Goal: Information Seeking & Learning: Learn about a topic

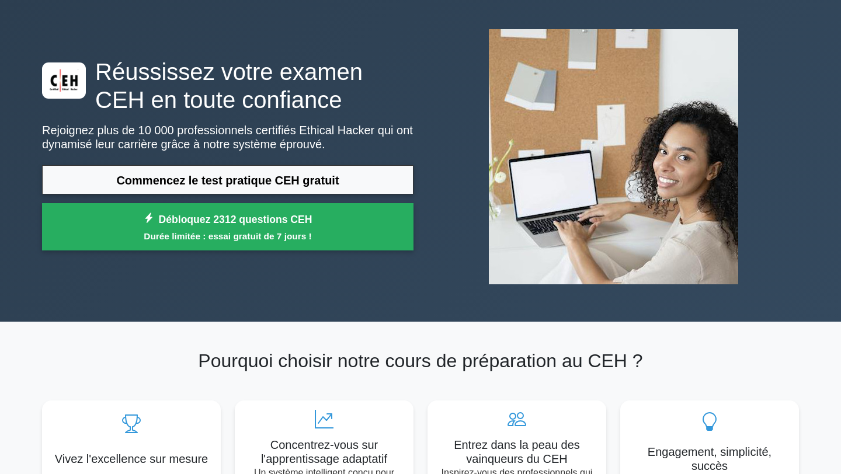
scroll to position [47, 0]
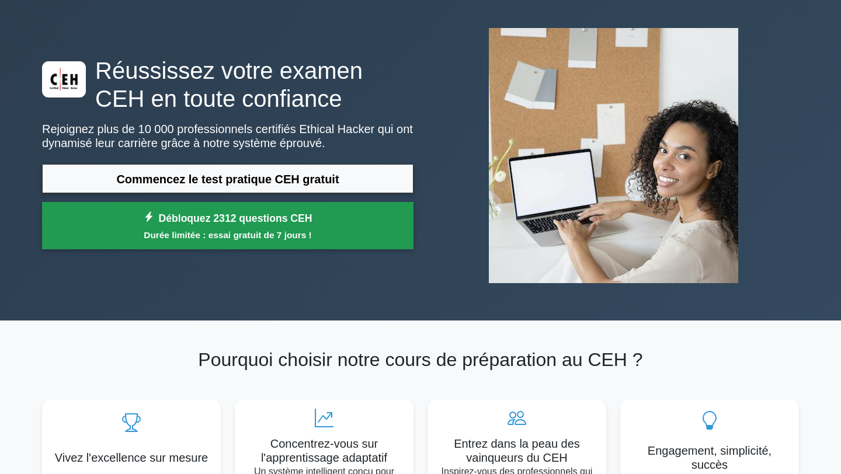
click at [239, 221] on font "Débloquez 2312 questions CEH" at bounding box center [236, 219] width 154 height 12
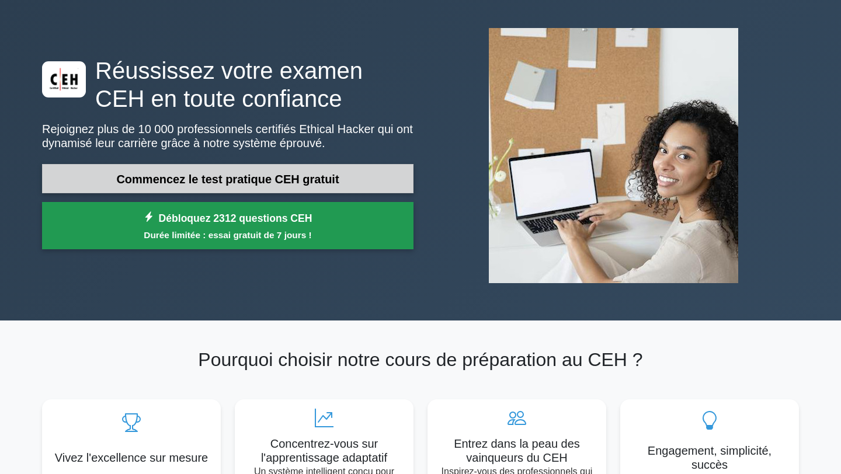
click at [183, 181] on font "Commencez le test pratique CEH gratuit" at bounding box center [227, 179] width 223 height 13
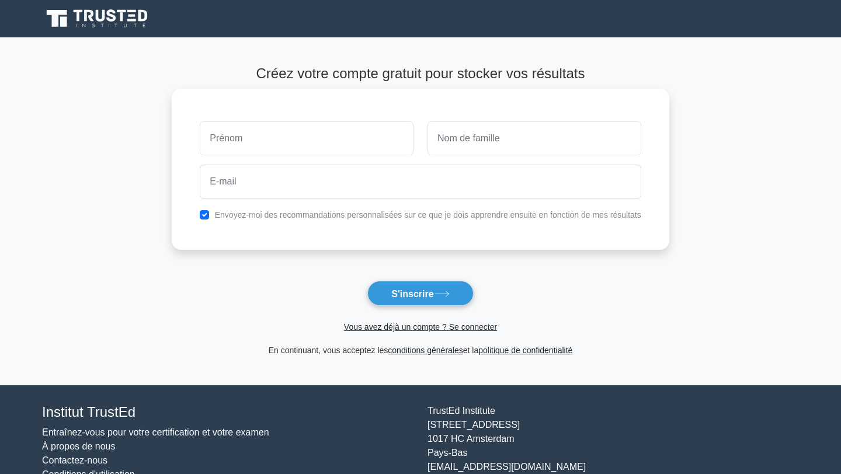
click at [252, 138] on input "text" at bounding box center [307, 139] width 214 height 34
type input "Abdoulaye"
click at [461, 140] on input "text" at bounding box center [535, 139] width 214 height 34
type input "DIOLE"
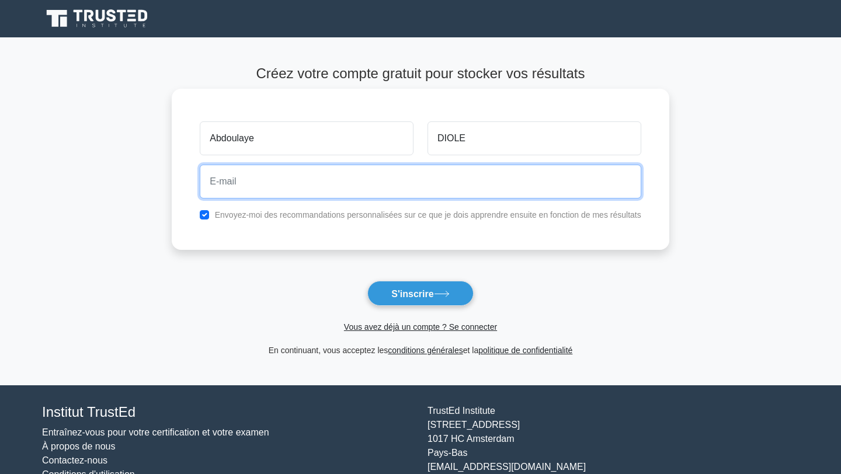
click at [276, 184] on input "email" at bounding box center [420, 182] width 441 height 34
type input "layediole88@gmail.com"
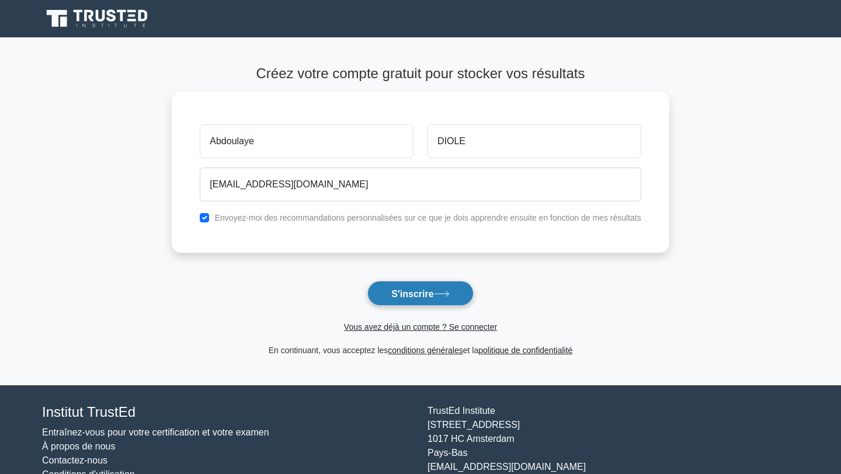
click at [422, 293] on font "S'inscrire" at bounding box center [413, 294] width 42 height 10
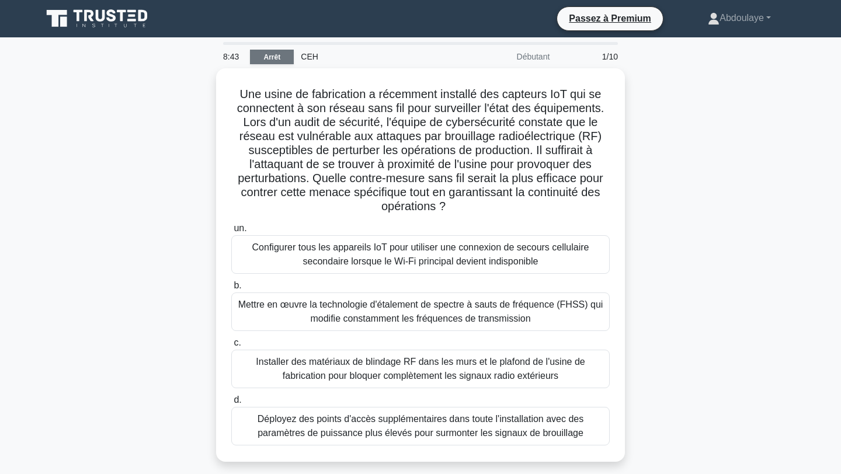
click at [277, 58] on font "Arrêt" at bounding box center [272, 57] width 17 height 8
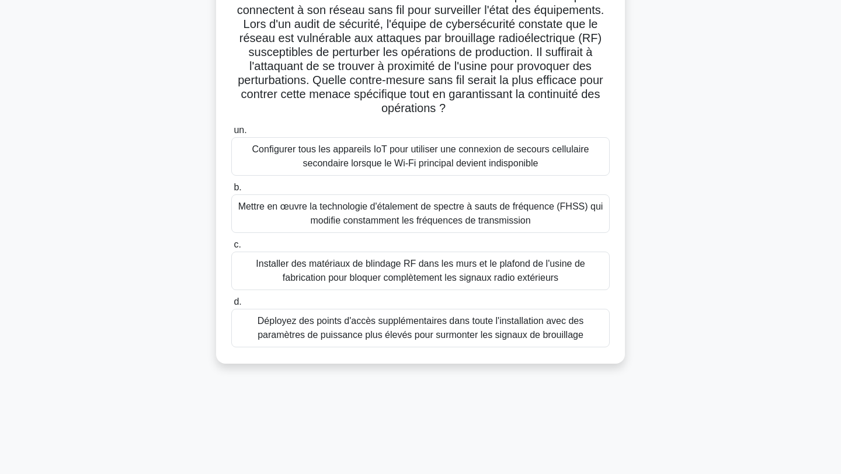
scroll to position [97, 0]
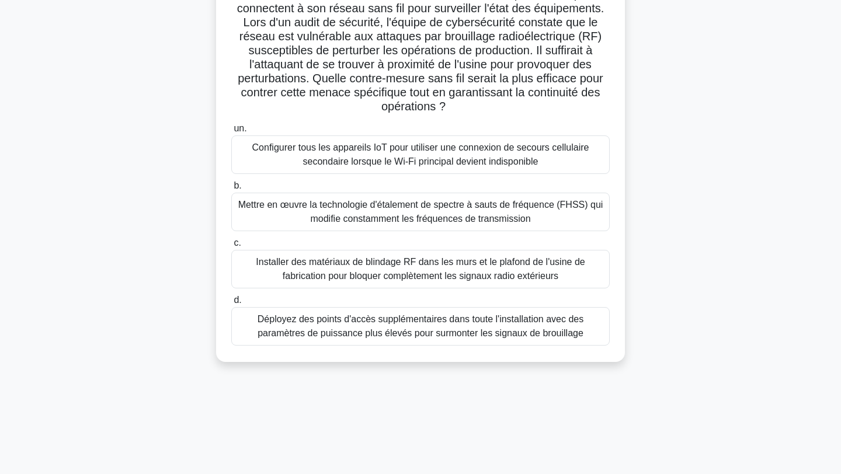
click at [463, 214] on font "Mettre en œuvre la technologie d'étalement de spectre à sauts de fréquence (FHS…" at bounding box center [420, 212] width 365 height 24
click at [231, 190] on input "b. Mettre en œuvre la technologie d'étalement de spectre à sauts de fréquence (…" at bounding box center [231, 186] width 0 height 8
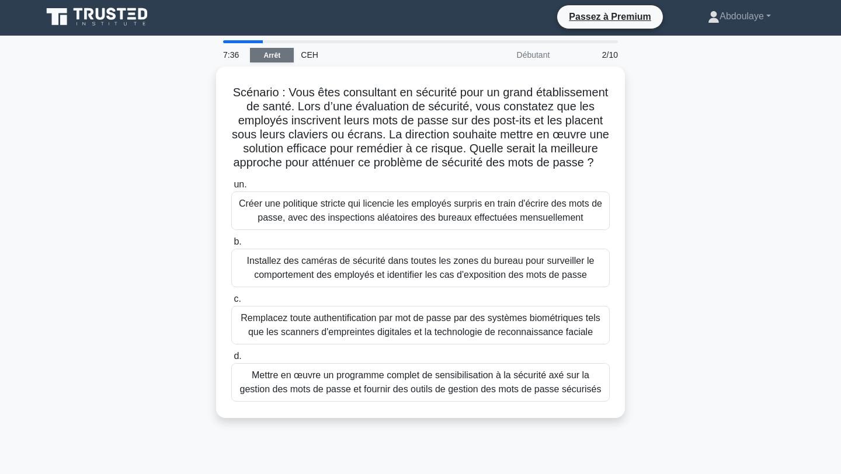
scroll to position [0, 0]
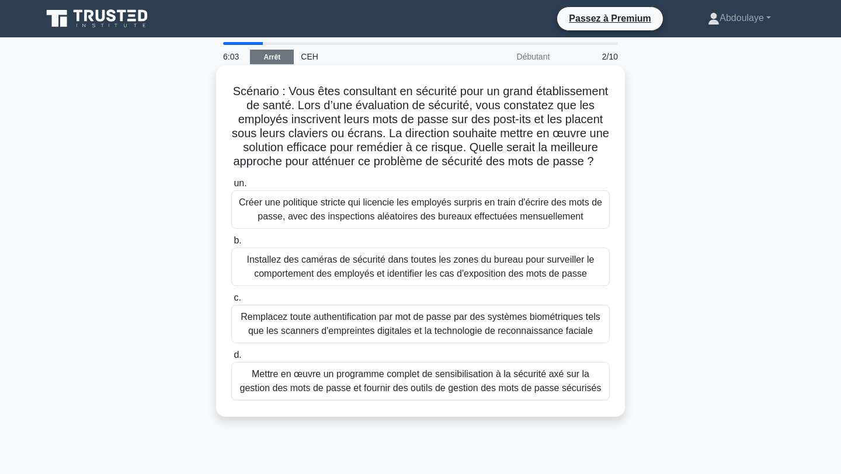
click at [462, 390] on font "Mettre en œuvre un programme complet de sensibilisation à la sécurité axé sur l…" at bounding box center [421, 381] width 362 height 24
click at [231, 359] on input "d. Mettre en œuvre un programme complet de sensibilisation à la sécurité axé su…" at bounding box center [231, 356] width 0 height 8
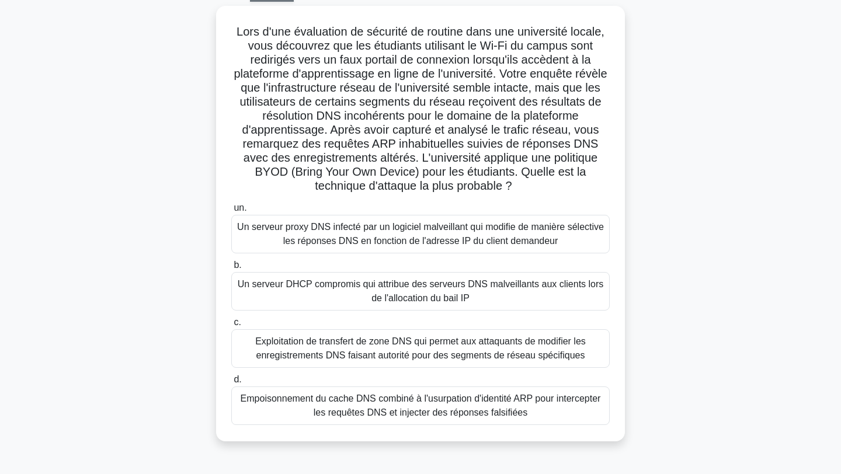
scroll to position [68, 0]
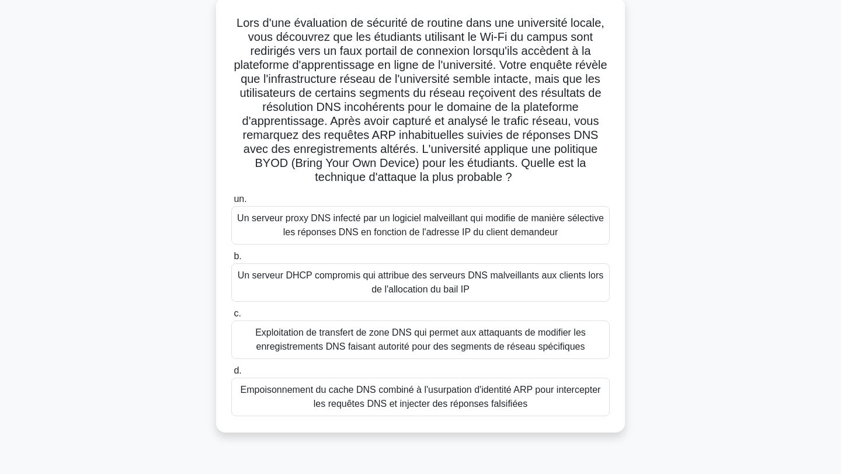
click at [407, 397] on font "Empoisonnement du cache DNS combiné à l'usurpation d'identité ARP pour intercep…" at bounding box center [421, 397] width 368 height 28
click at [231, 375] on input "d. Empoisonnement du cache DNS combiné à l'usurpation d'identité ARP pour inter…" at bounding box center [231, 372] width 0 height 8
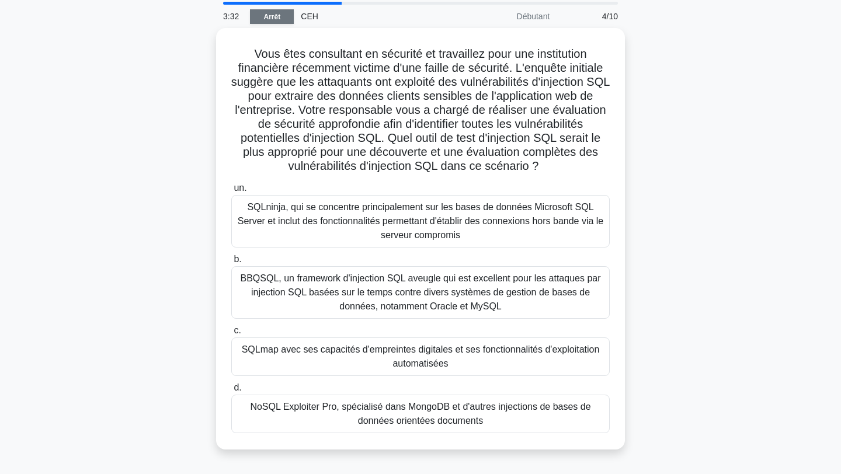
scroll to position [44, 0]
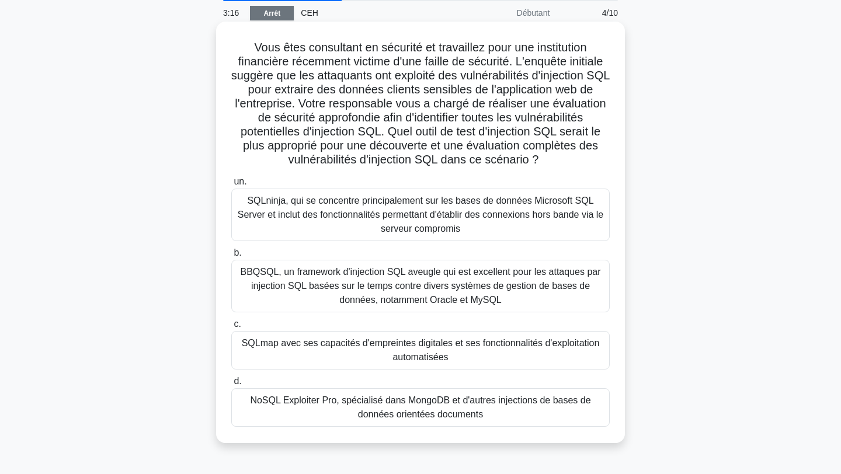
click at [471, 351] on font "SQLmap avec ses capacités d'empreintes digitales et ses fonctionnalités d'explo…" at bounding box center [421, 351] width 368 height 28
click at [231, 328] on input "c. SQLmap avec ses capacités d'empreintes digitales et ses fonctionnalités d'ex…" at bounding box center [231, 325] width 0 height 8
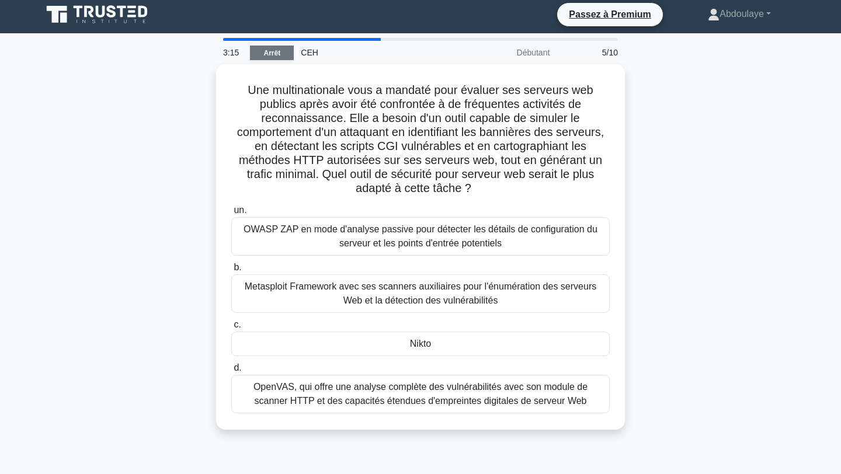
scroll to position [0, 0]
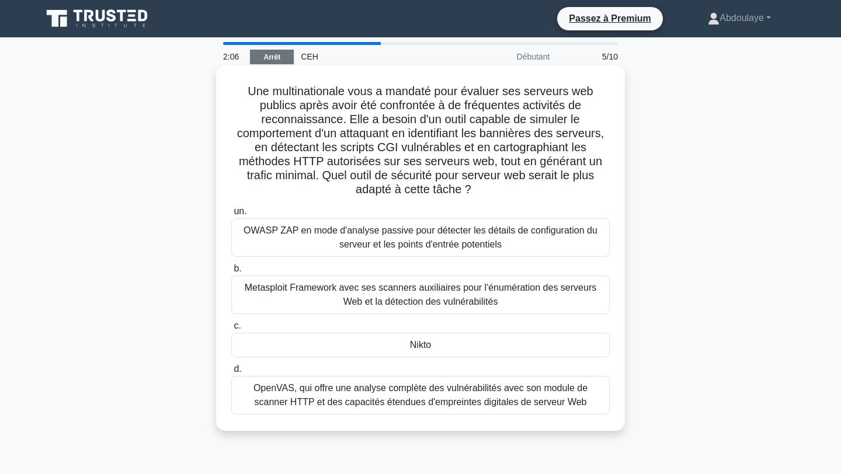
click at [486, 245] on font "OWASP ZAP en mode d'analyse passive pour détecter les détails de configuration …" at bounding box center [421, 238] width 354 height 24
click at [231, 216] on input "un. OWASP ZAP en mode d'analyse passive pour détecter les détails de configurat…" at bounding box center [231, 212] width 0 height 8
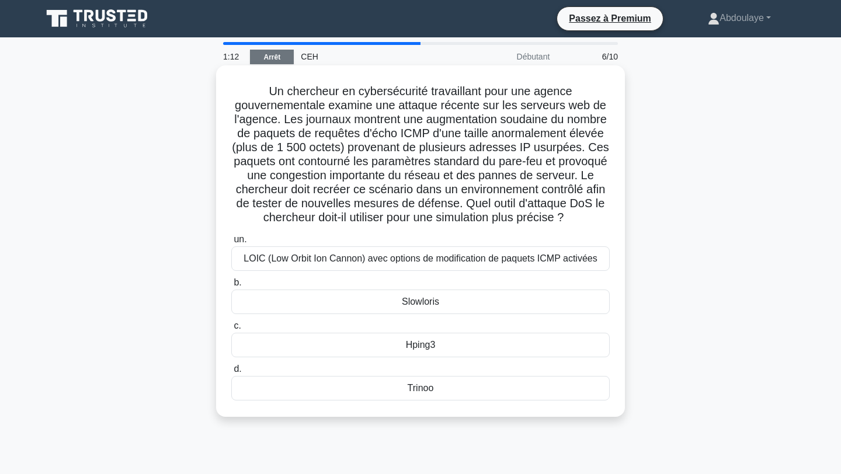
click at [421, 348] on font "Hping3" at bounding box center [421, 345] width 30 height 10
click at [231, 330] on input "c. Hping3" at bounding box center [231, 327] width 0 height 8
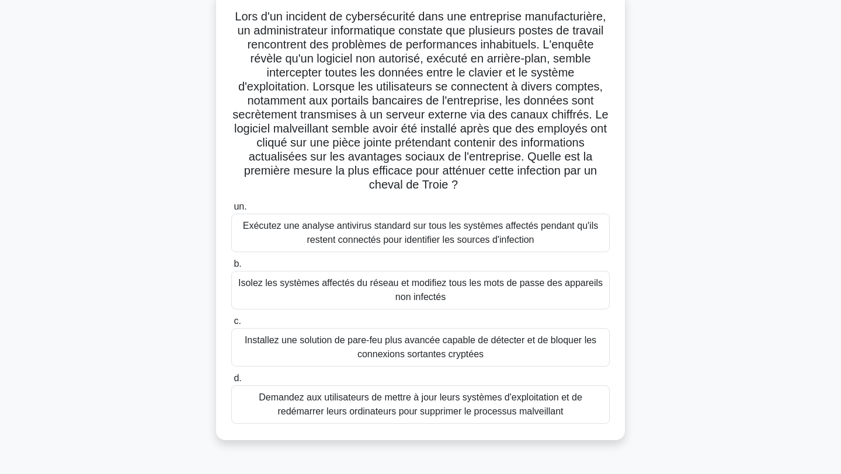
scroll to position [79, 0]
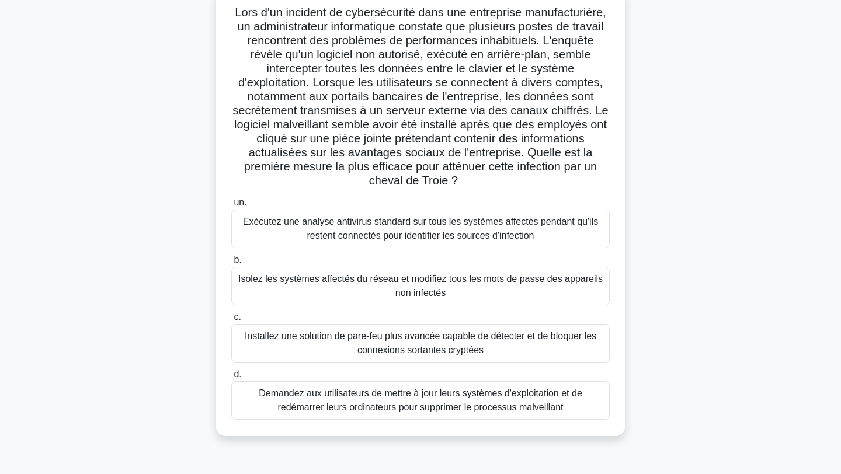
click at [351, 274] on font "Isolez les systèmes affectés du réseau et modifiez tous les mots de passe des a…" at bounding box center [420, 286] width 365 height 24
click at [231, 264] on input "b. Isolez les systèmes affectés du réseau et modifiez tous les mots de passe de…" at bounding box center [231, 261] width 0 height 8
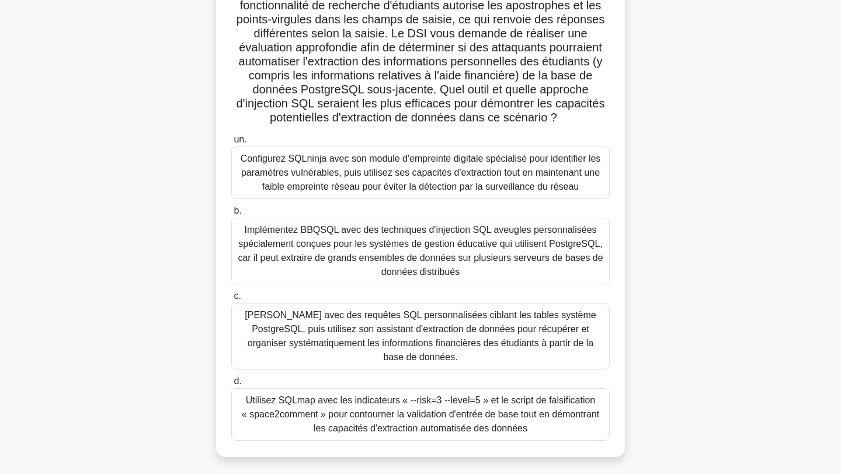
scroll to position [161, 0]
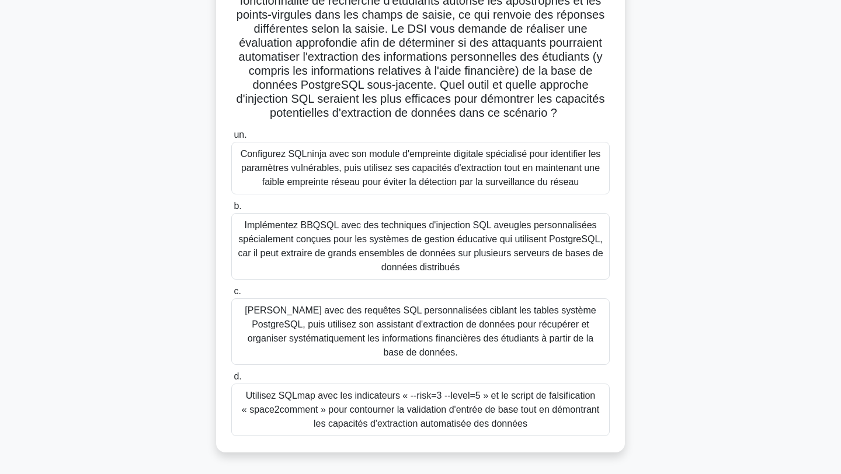
click at [400, 407] on font "Utilisez SQLmap avec les indicateurs « --risk=3 --level=5 » et le script de fal…" at bounding box center [421, 410] width 358 height 38
click at [231, 381] on input "d. Utilisez SQLmap avec les indicateurs « --risk=3 --level=5 » et le script de …" at bounding box center [231, 377] width 0 height 8
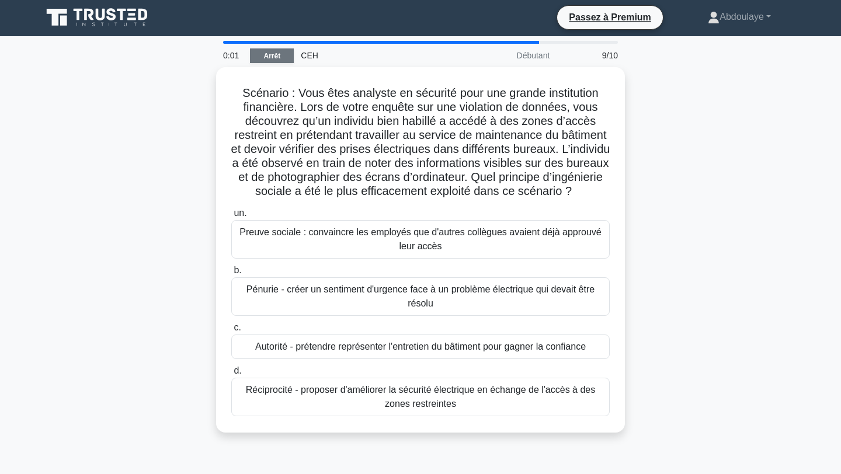
scroll to position [0, 0]
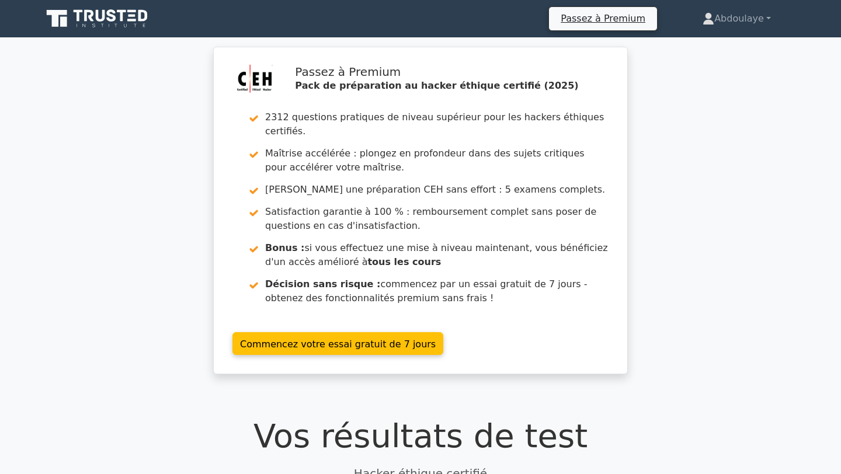
click at [680, 103] on div "Passez à Premium Pack de préparation au hacker éthique certifié (2025) 2312 que…" at bounding box center [420, 218] width 841 height 342
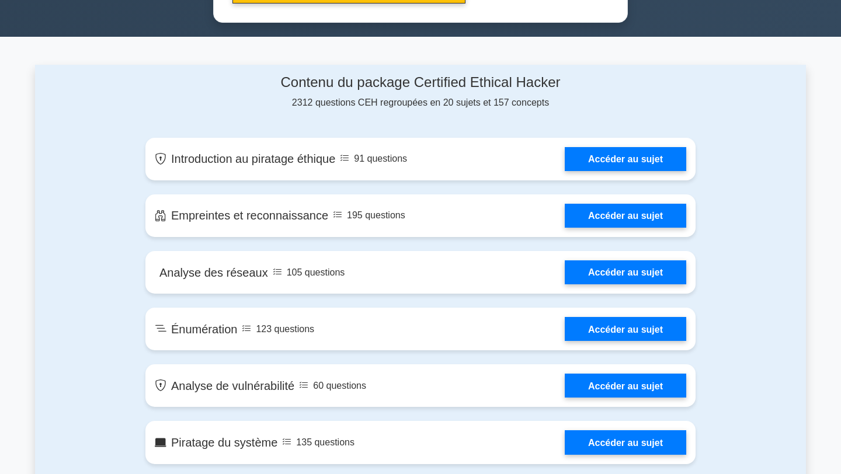
scroll to position [777, 0]
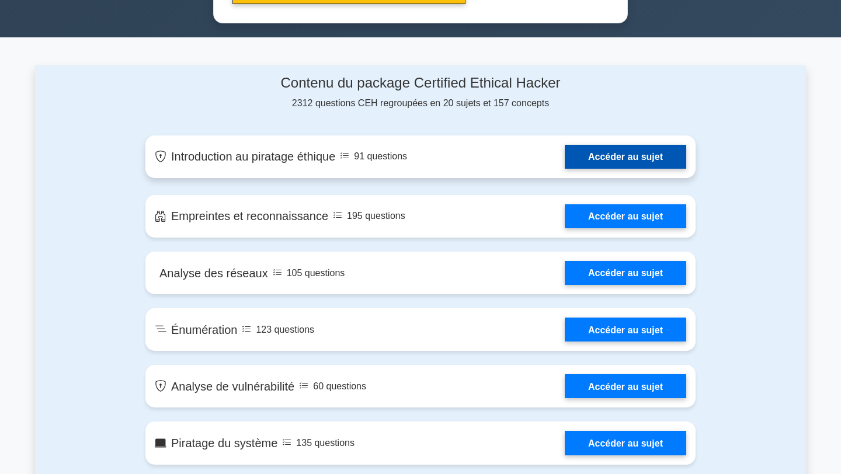
click at [618, 157] on link "Accéder au sujet" at bounding box center [626, 157] width 122 height 24
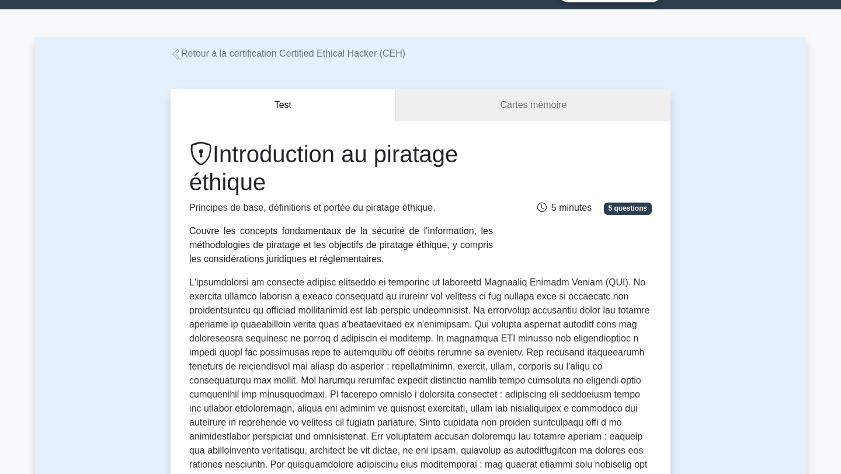
scroll to position [27, 0]
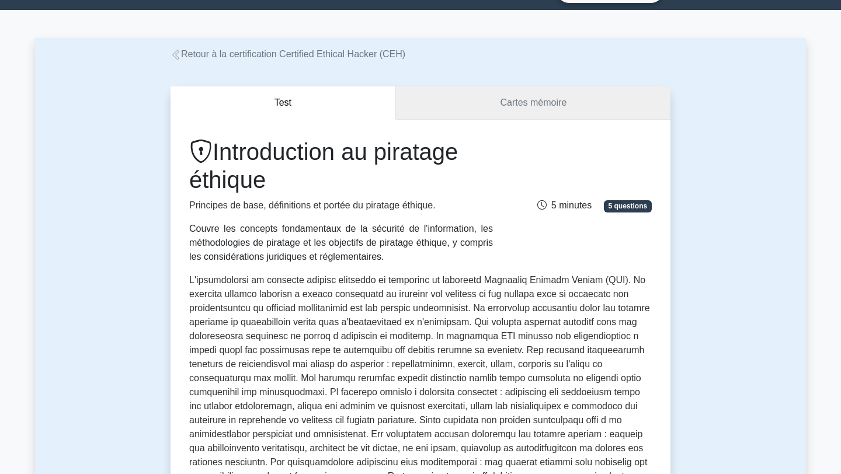
click at [499, 98] on link "Cartes mémoire" at bounding box center [533, 102] width 275 height 33
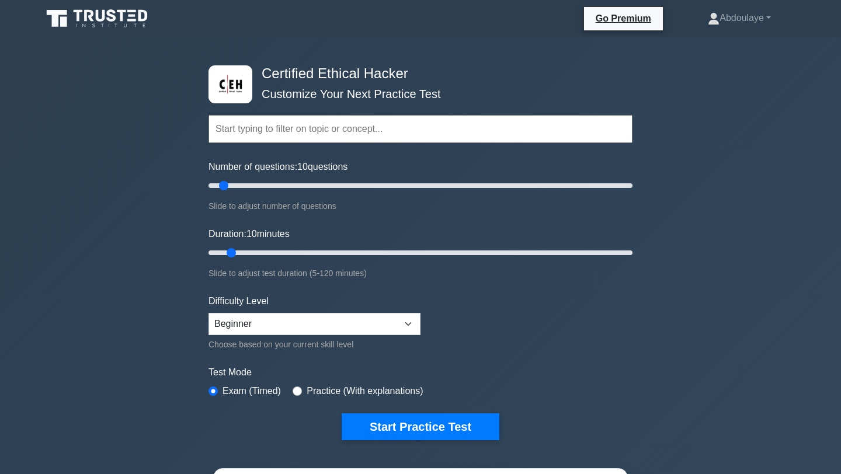
click at [754, 82] on div "Certified Ethical Hacker Customize Your Next Practice Test Topics Introduction …" at bounding box center [420, 389] width 841 height 705
click at [769, 18] on link "Abdoulaye" at bounding box center [739, 17] width 119 height 23
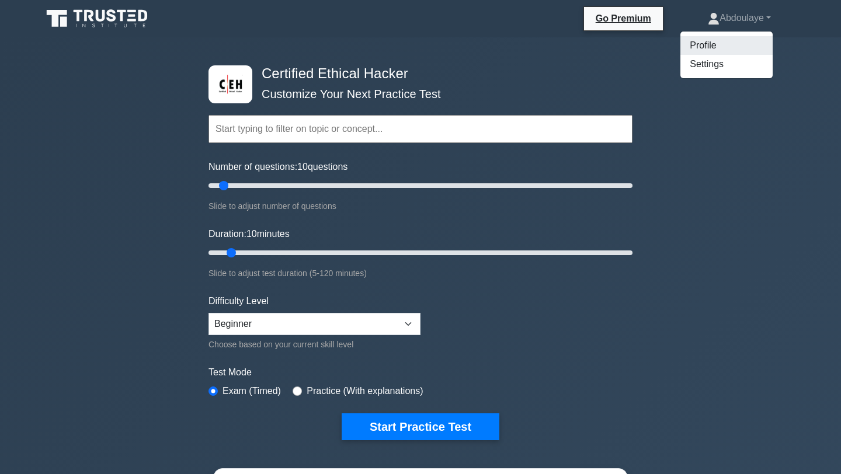
click at [699, 47] on link "Profile" at bounding box center [727, 45] width 92 height 19
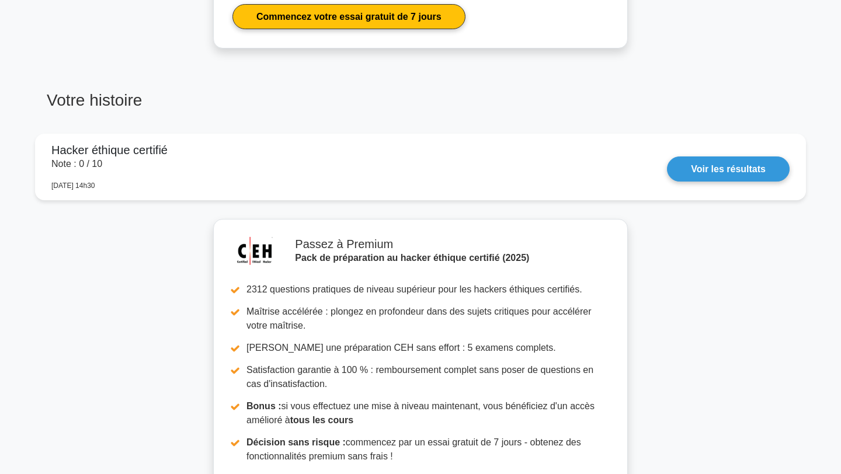
scroll to position [806, 0]
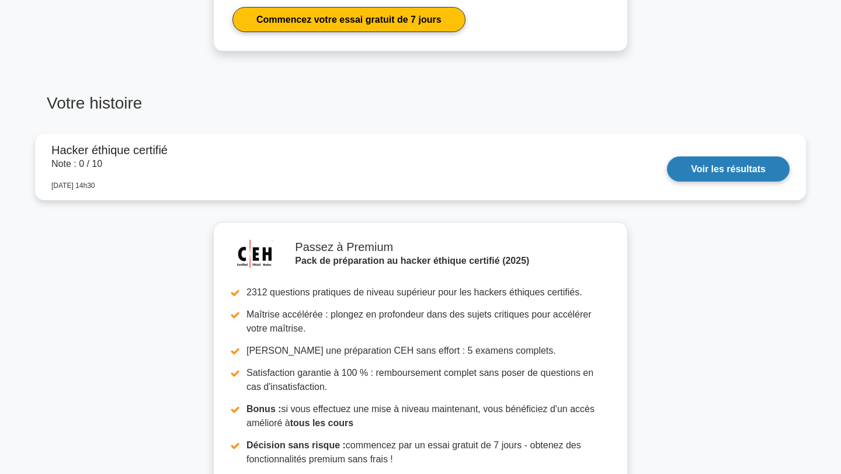
click at [744, 171] on link "Voir les résultats" at bounding box center [728, 169] width 123 height 25
click at [667, 157] on link "Voir les résultats" at bounding box center [728, 169] width 123 height 25
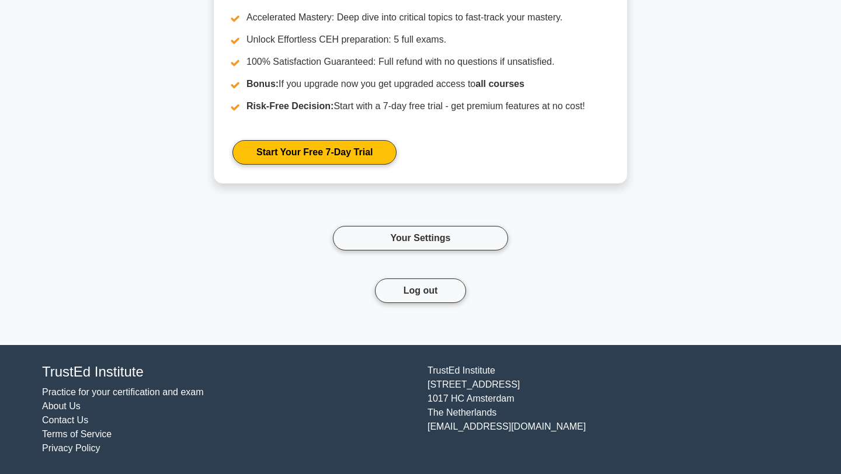
scroll to position [1163, 0]
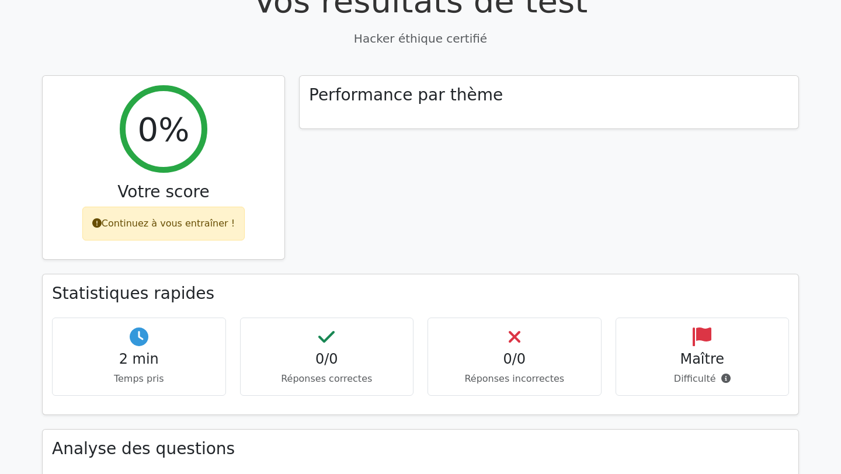
scroll to position [436, 0]
click at [355, 84] on font "Performance par thème" at bounding box center [406, 91] width 194 height 19
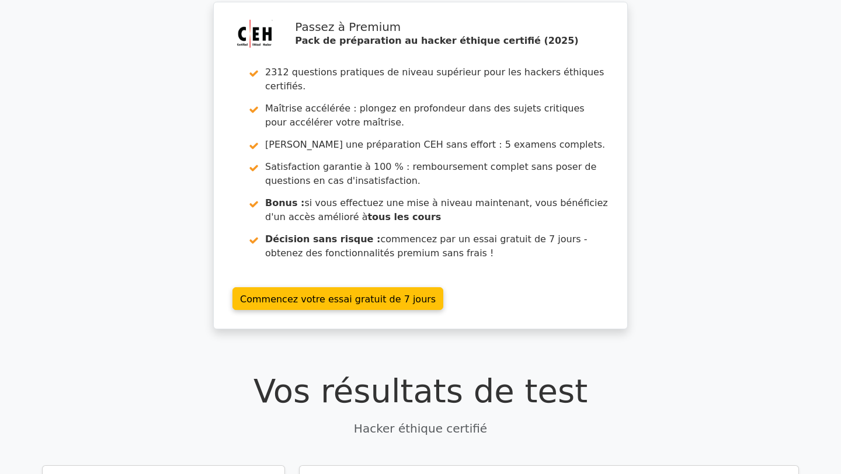
scroll to position [0, 0]
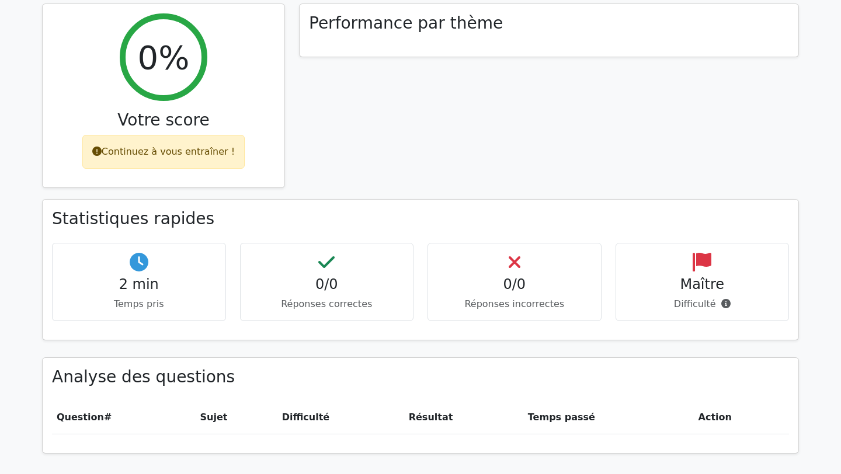
scroll to position [510, 0]
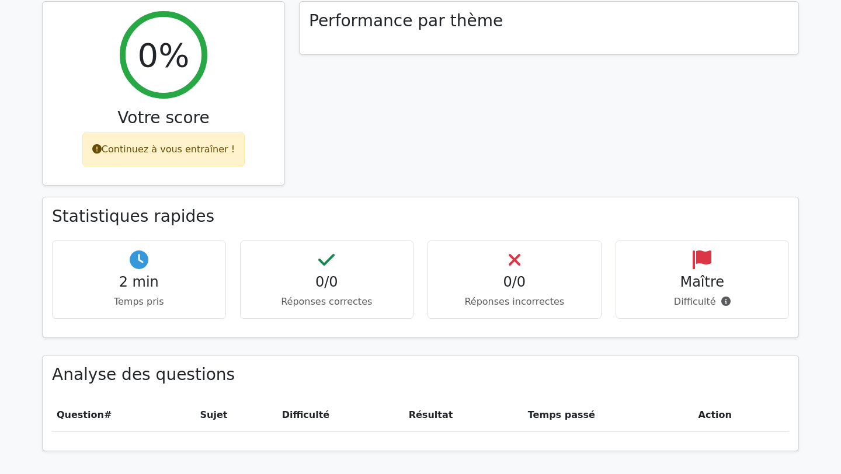
click at [135, 274] on font "2 min" at bounding box center [139, 282] width 40 height 16
click at [344, 280] on div "0/0 Réponses correctes" at bounding box center [327, 280] width 174 height 79
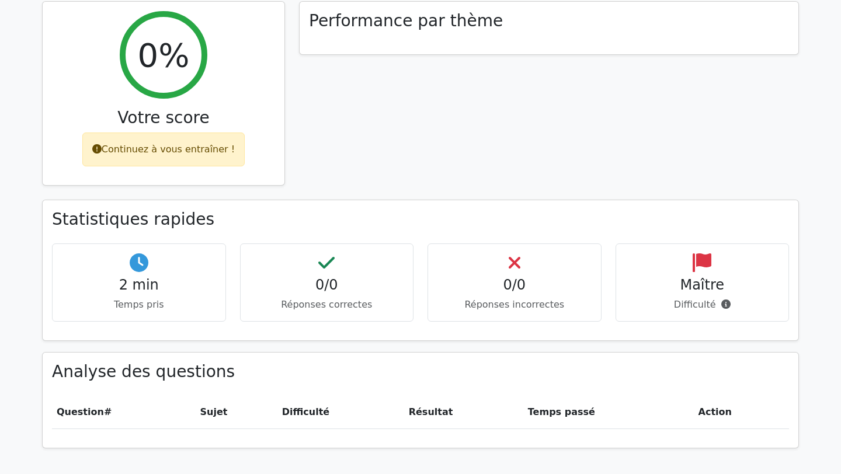
click at [642, 428] on div "Analyse des questions Question # Sujet Difficulté Résultat Temps passé Action" at bounding box center [421, 400] width 756 height 95
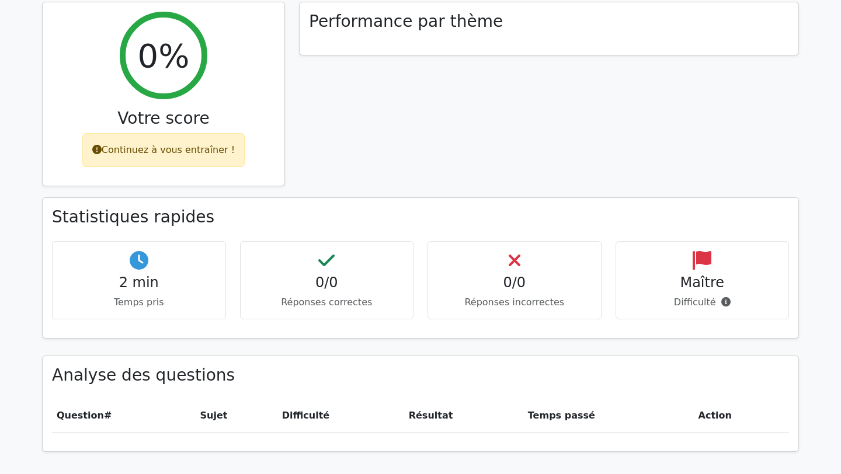
scroll to position [508, 0]
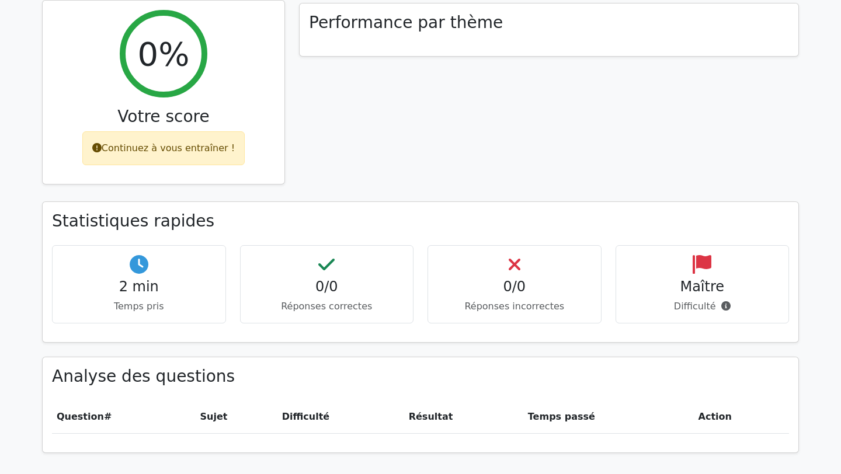
click at [185, 143] on font "Continuez à vous entraîner !" at bounding box center [168, 148] width 133 height 11
click at [139, 143] on font "Continuez à vous entraîner !" at bounding box center [168, 148] width 133 height 11
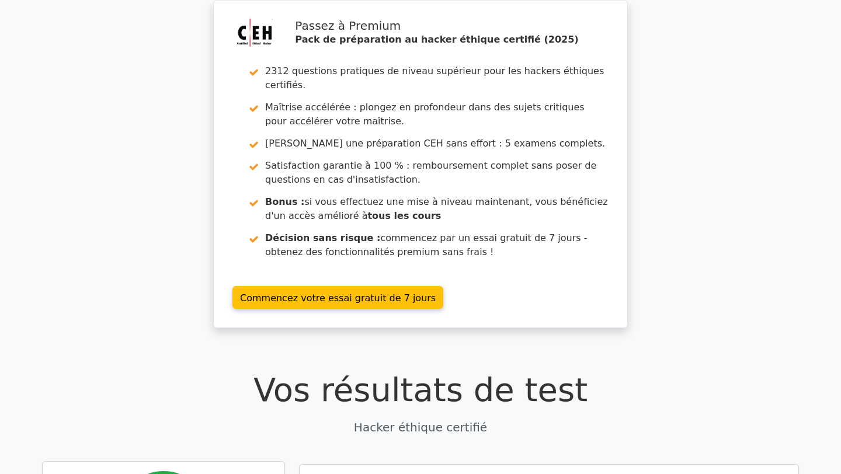
scroll to position [12, 0]
